Goal: Navigation & Orientation: Find specific page/section

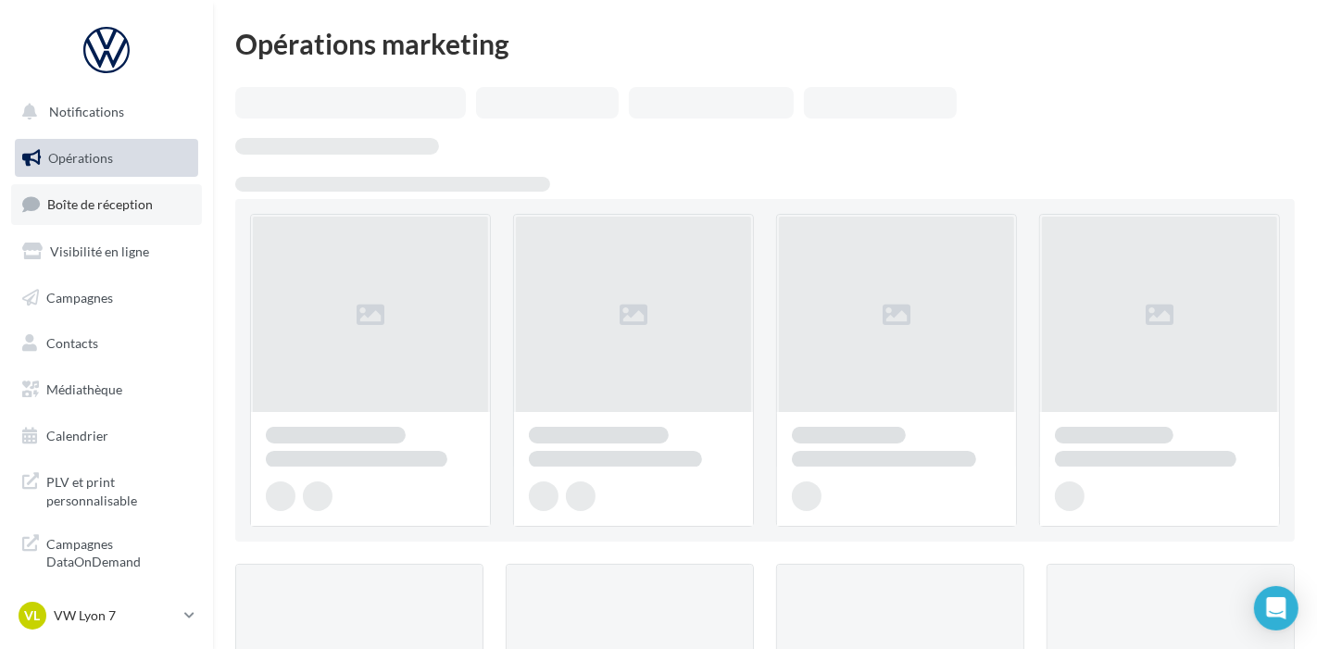
click at [144, 217] on link "Boîte de réception" at bounding box center [106, 204] width 191 height 40
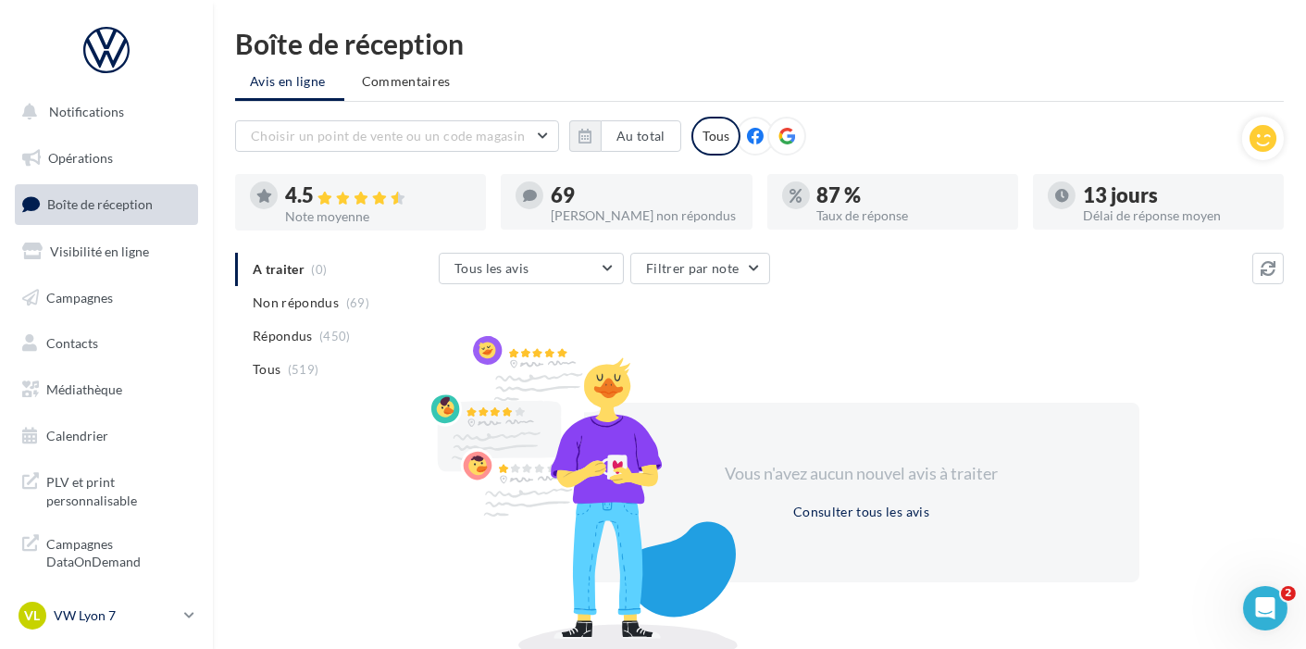
click at [160, 599] on link "VL VW Lyon 7 vw-lyo-gru" at bounding box center [106, 615] width 183 height 35
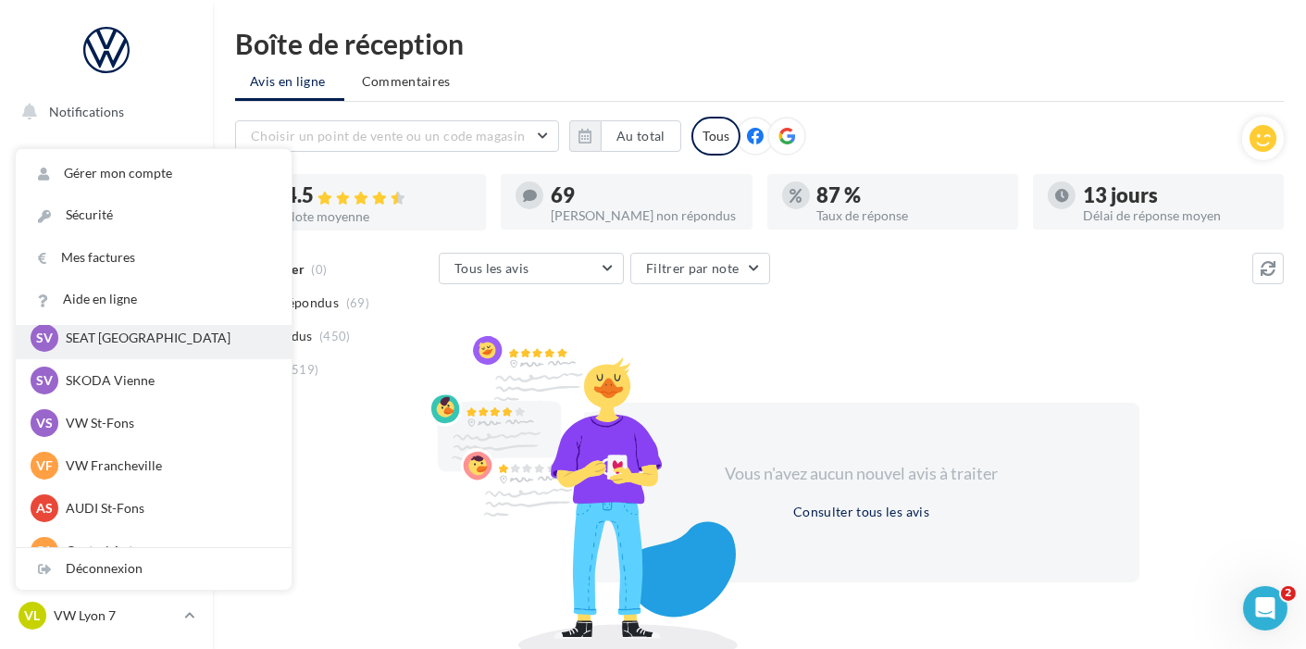
scroll to position [164, 0]
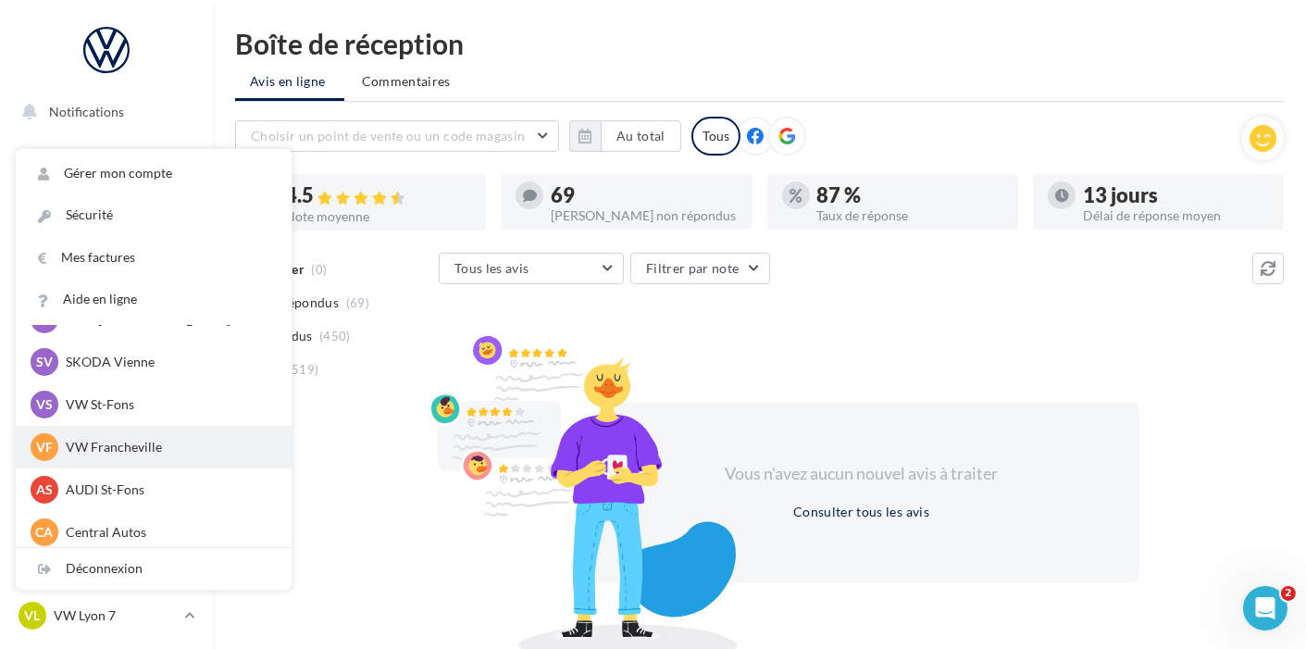
click at [193, 437] on div "VF VW Francheville vw-fra-gru" at bounding box center [154, 447] width 246 height 28
